Goal: Transaction & Acquisition: Purchase product/service

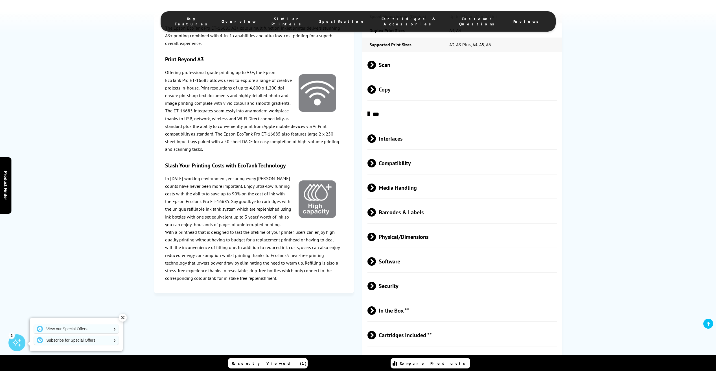
scroll to position [1016, 0]
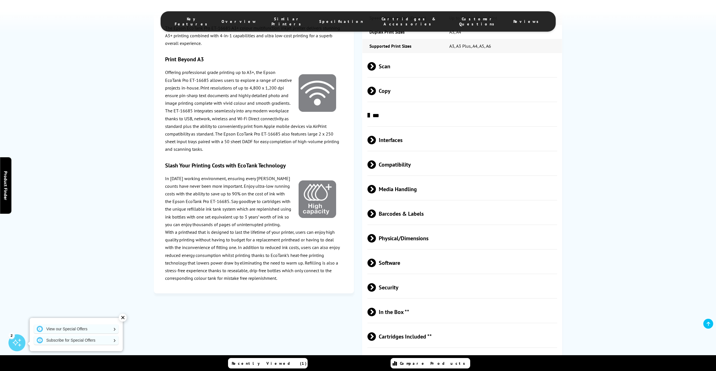
click at [376, 63] on span at bounding box center [376, 66] width 0 height 8
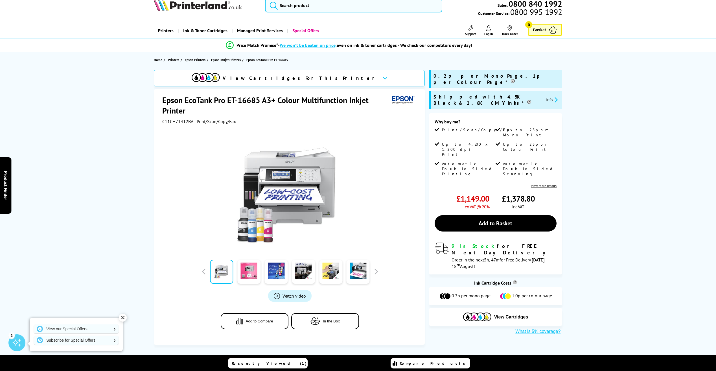
scroll to position [0, 0]
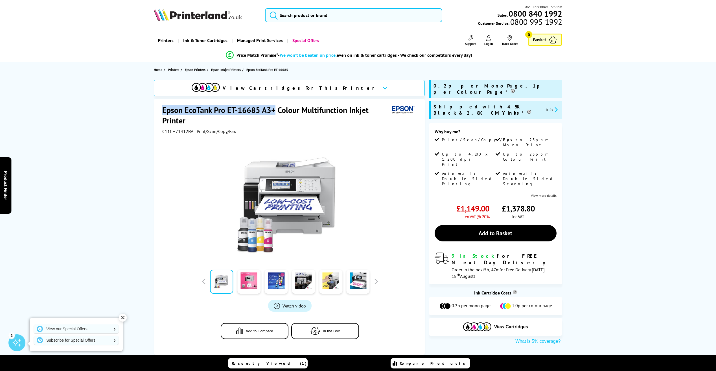
drag, startPoint x: 163, startPoint y: 109, endPoint x: 275, endPoint y: 110, distance: 111.2
click at [275, 110] on h1 "Epson EcoTank Pro ET-16685 A3+ Colour Multifunction Inkjet Printer" at bounding box center [275, 115] width 227 height 21
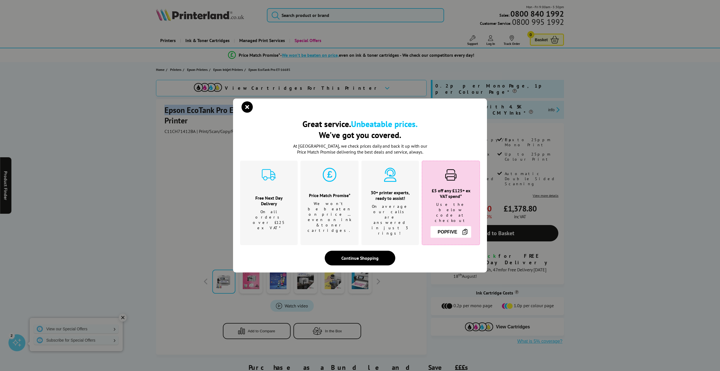
copy h1 "Epson EcoTank Pro ET-16685 A3+"
click at [251, 113] on icon "close modal" at bounding box center [247, 106] width 11 height 11
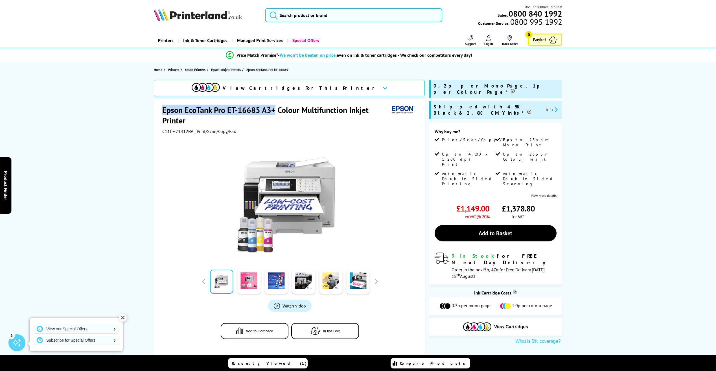
drag, startPoint x: 246, startPoint y: 111, endPoint x: 235, endPoint y: 110, distance: 11.6
click at [246, 111] on h1 "Epson EcoTank Pro ET-16685 A3+ Colour Multifunction Inkjet Printer" at bounding box center [275, 115] width 227 height 21
drag, startPoint x: 175, startPoint y: 115, endPoint x: 150, endPoint y: 107, distance: 26.4
click at [150, 107] on div "View Cartridges For This Printer Epson EcoTank Pro ET-16685 A3+ Colour Multifun…" at bounding box center [358, 217] width 452 height 275
copy h1 "Epson EcoTank Pro ET-16685 A3+ Colour Multifunction Inkjet Printer"
